Goal: Task Accomplishment & Management: Use online tool/utility

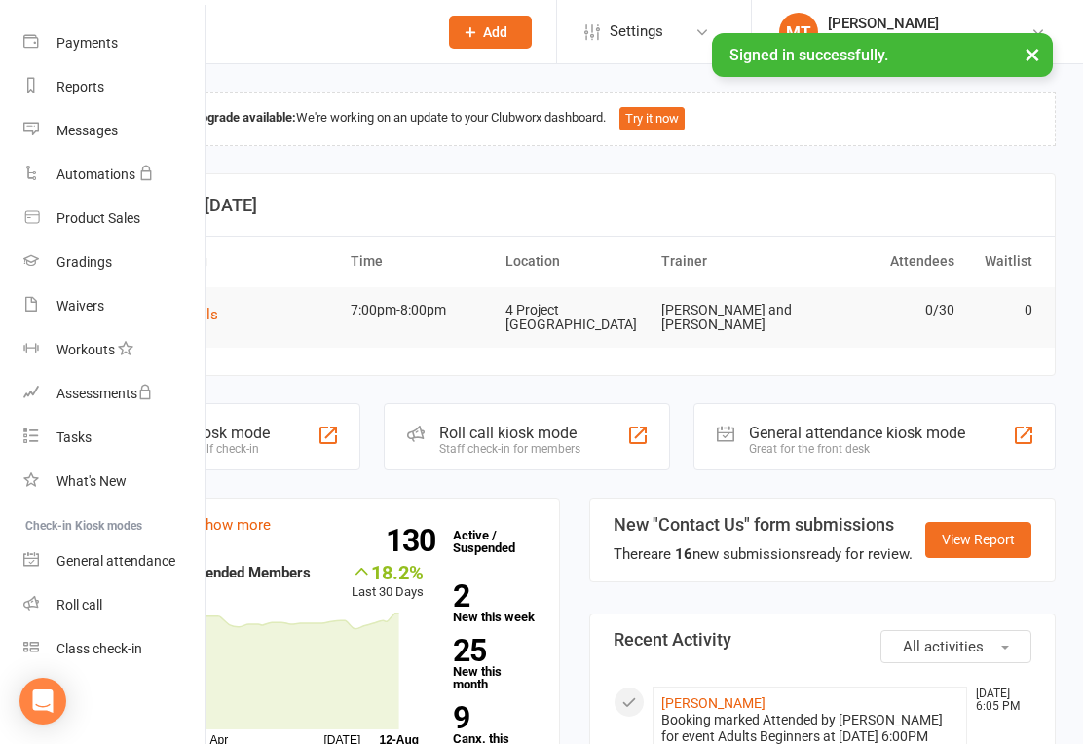
scroll to position [193, 0]
click at [87, 649] on div "Class check-in" at bounding box center [99, 649] width 86 height 16
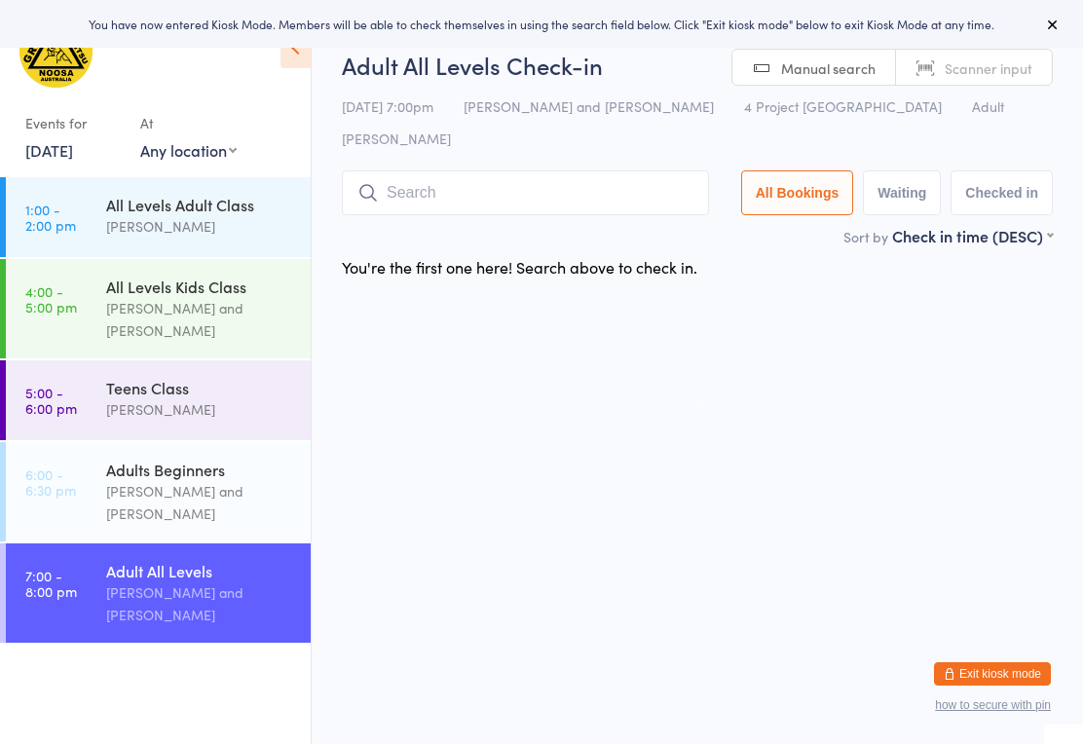
click at [493, 172] on input "search" at bounding box center [525, 192] width 367 height 45
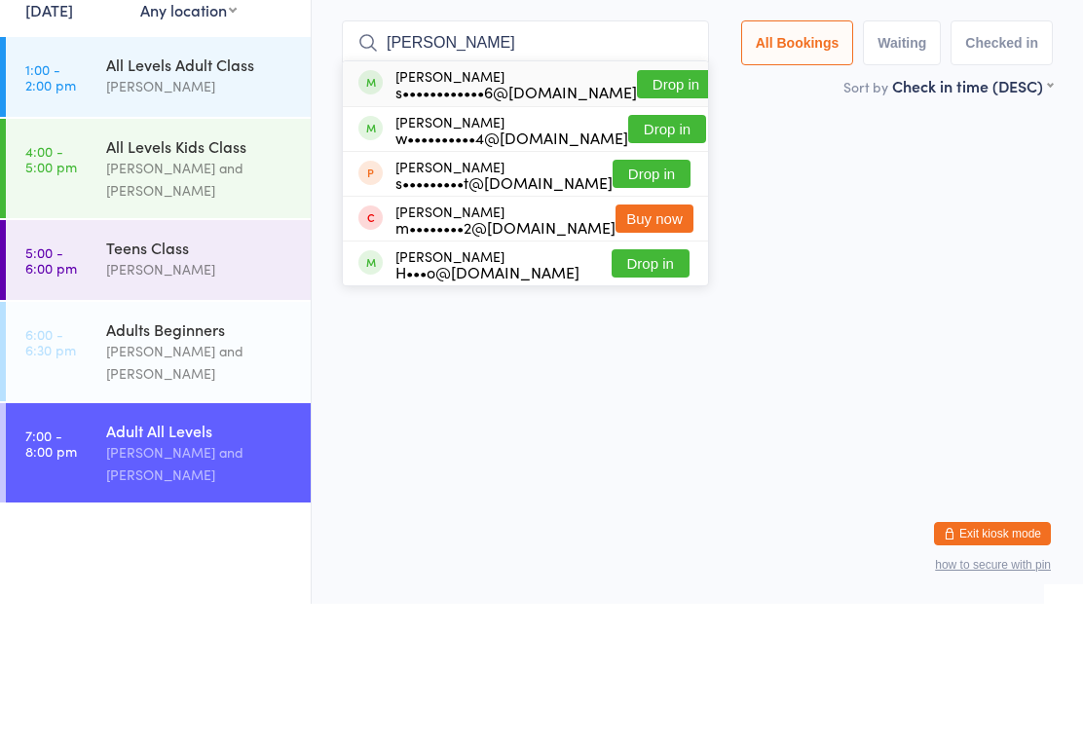
type input "Sarah hor"
click at [643, 210] on button "Drop in" at bounding box center [676, 224] width 78 height 28
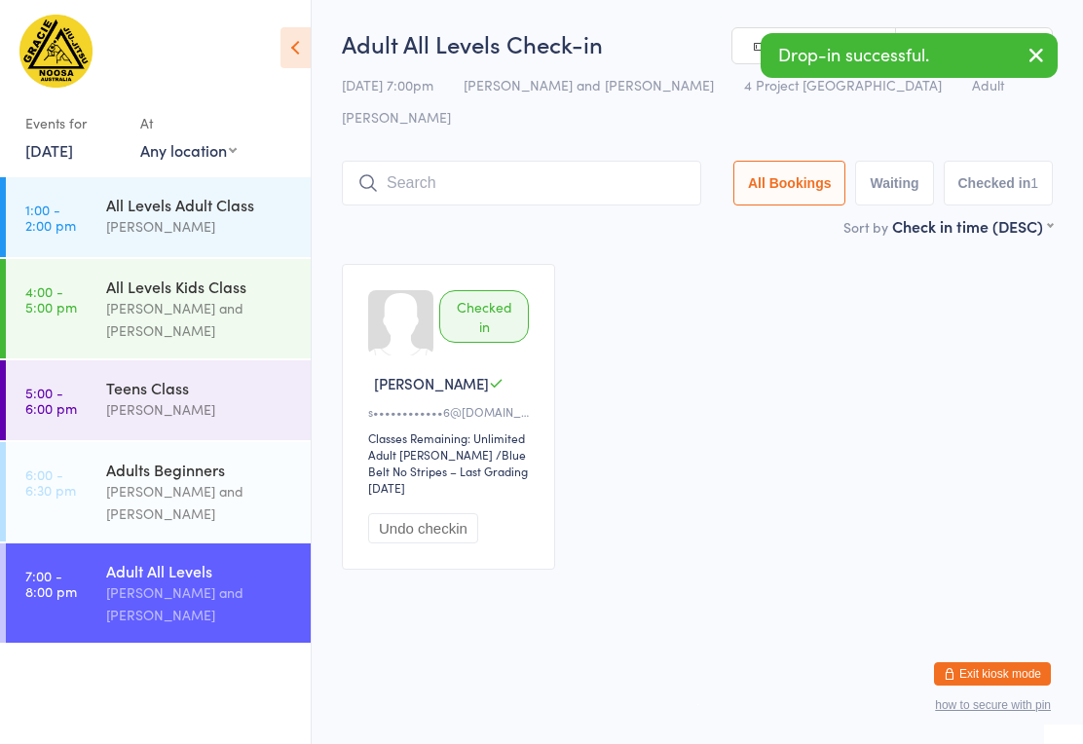
click at [508, 169] on input "search" at bounding box center [521, 183] width 359 height 45
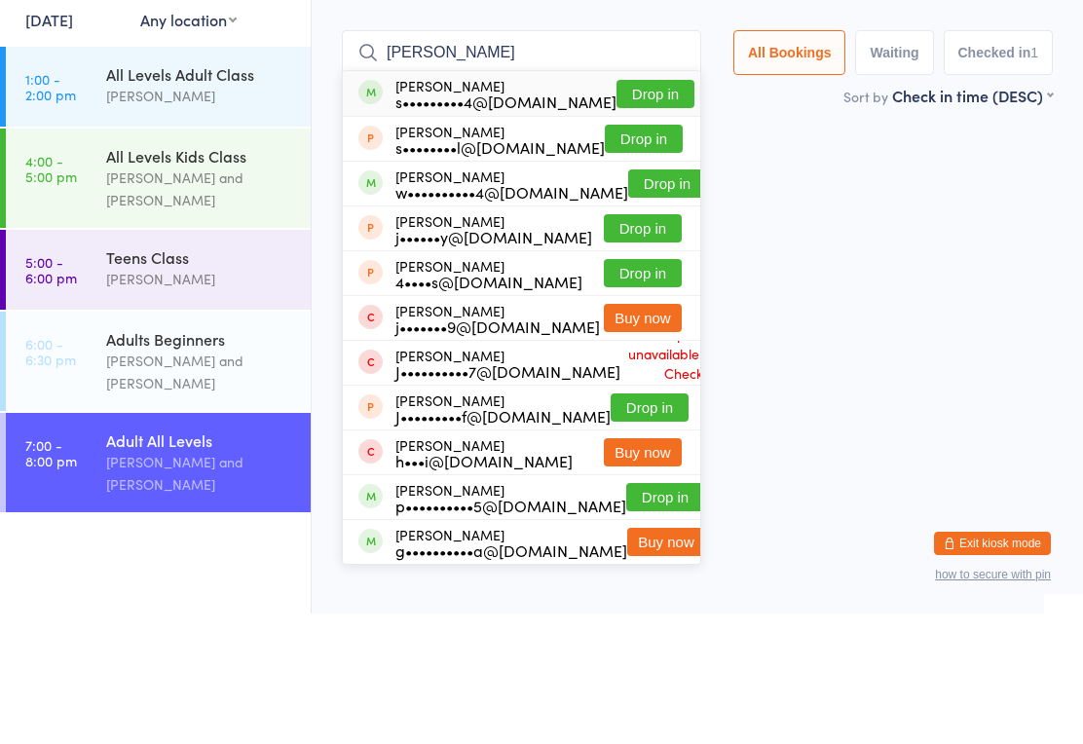
type input "Jamie"
click at [638, 300] on button "Drop in" at bounding box center [667, 314] width 78 height 28
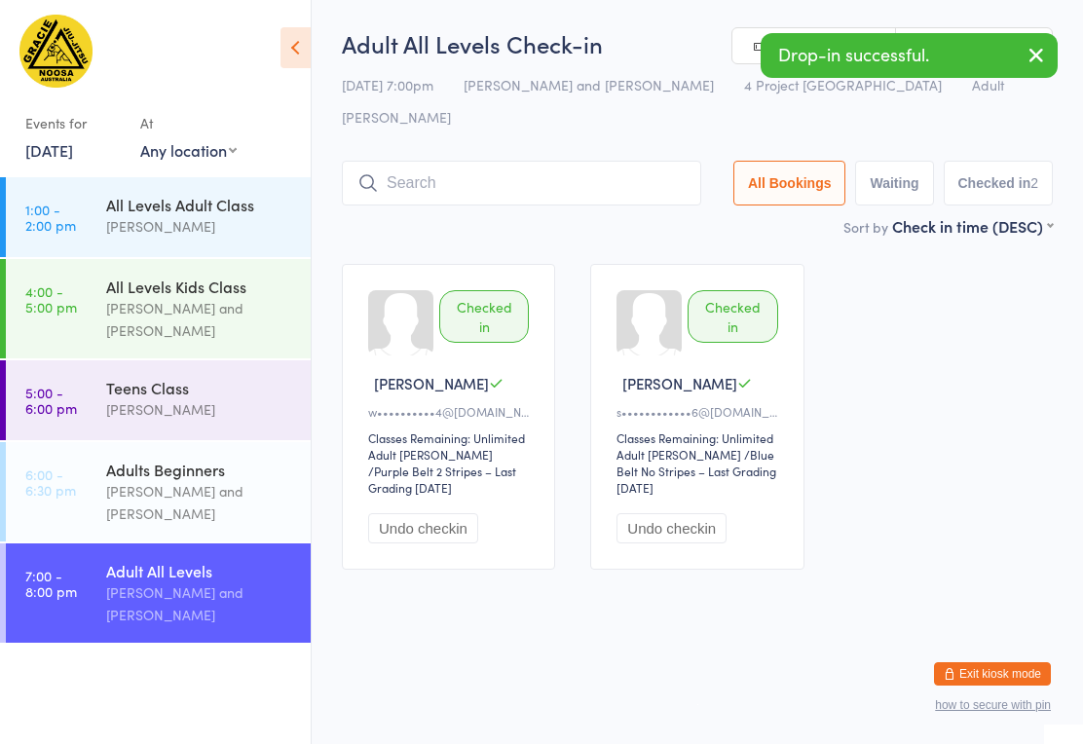
click at [496, 161] on input "search" at bounding box center [521, 183] width 359 height 45
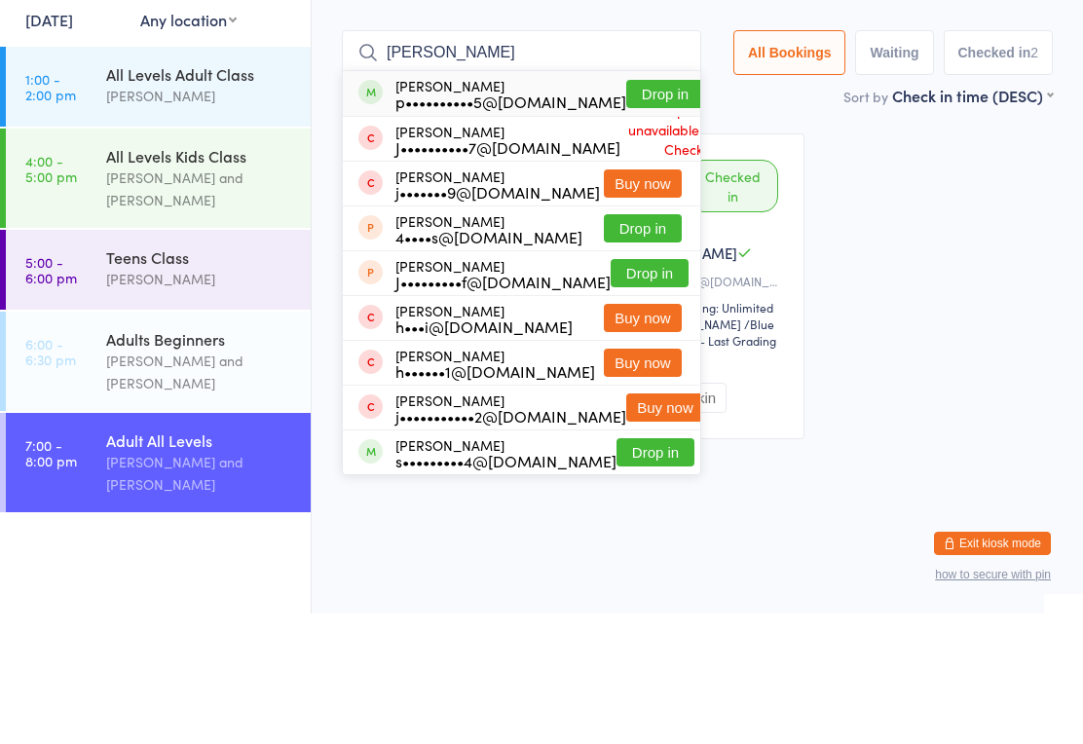
type input "James prem"
click at [629, 210] on button "Drop in" at bounding box center [665, 224] width 78 height 28
